Goal: Transaction & Acquisition: Book appointment/travel/reservation

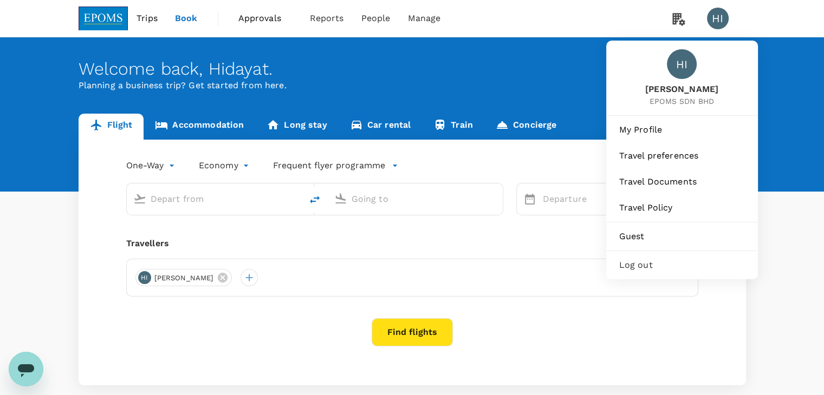
click at [664, 261] on span "Log out" at bounding box center [682, 265] width 126 height 13
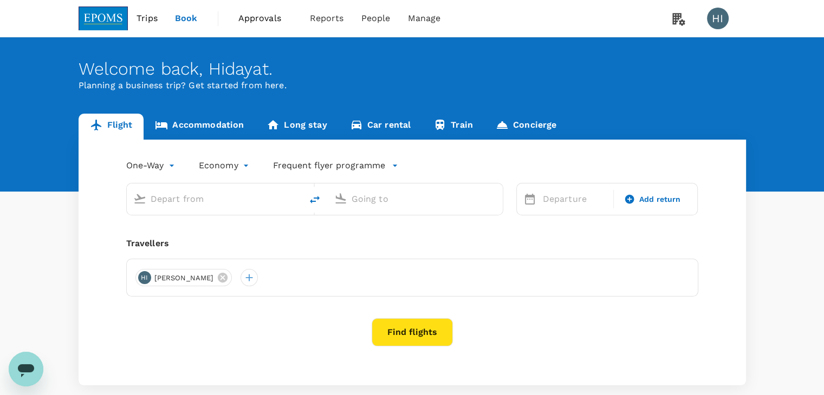
type input "Kuala Lumpur Intl (KUL)"
type input "Kota Kinabalu Intl (BKI)"
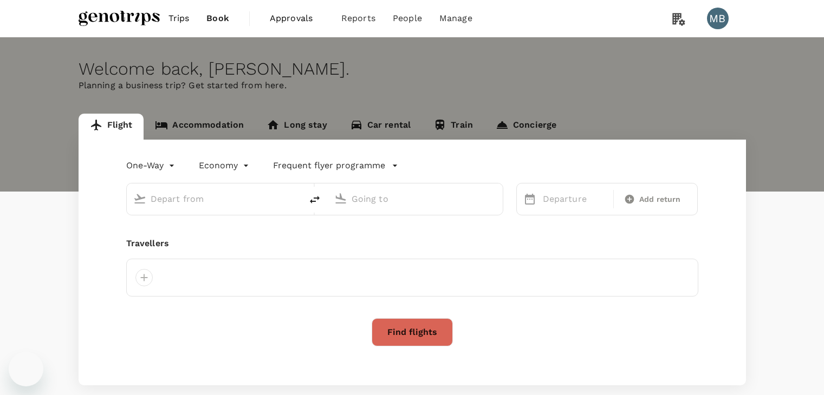
type input "roundtrip"
